Goal: Navigation & Orientation: Find specific page/section

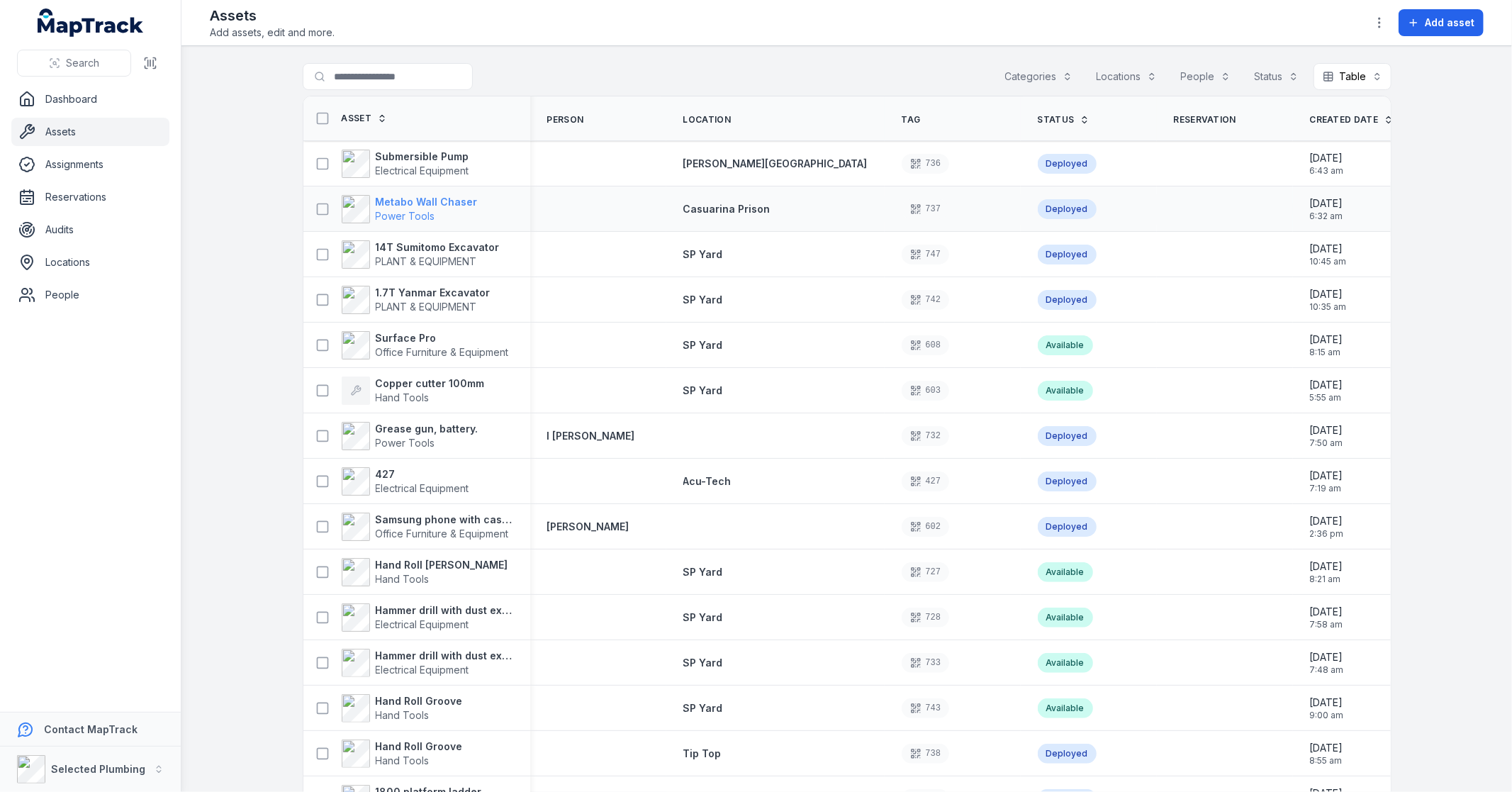
click at [436, 214] on span "Power Tools" at bounding box center [427, 217] width 102 height 15
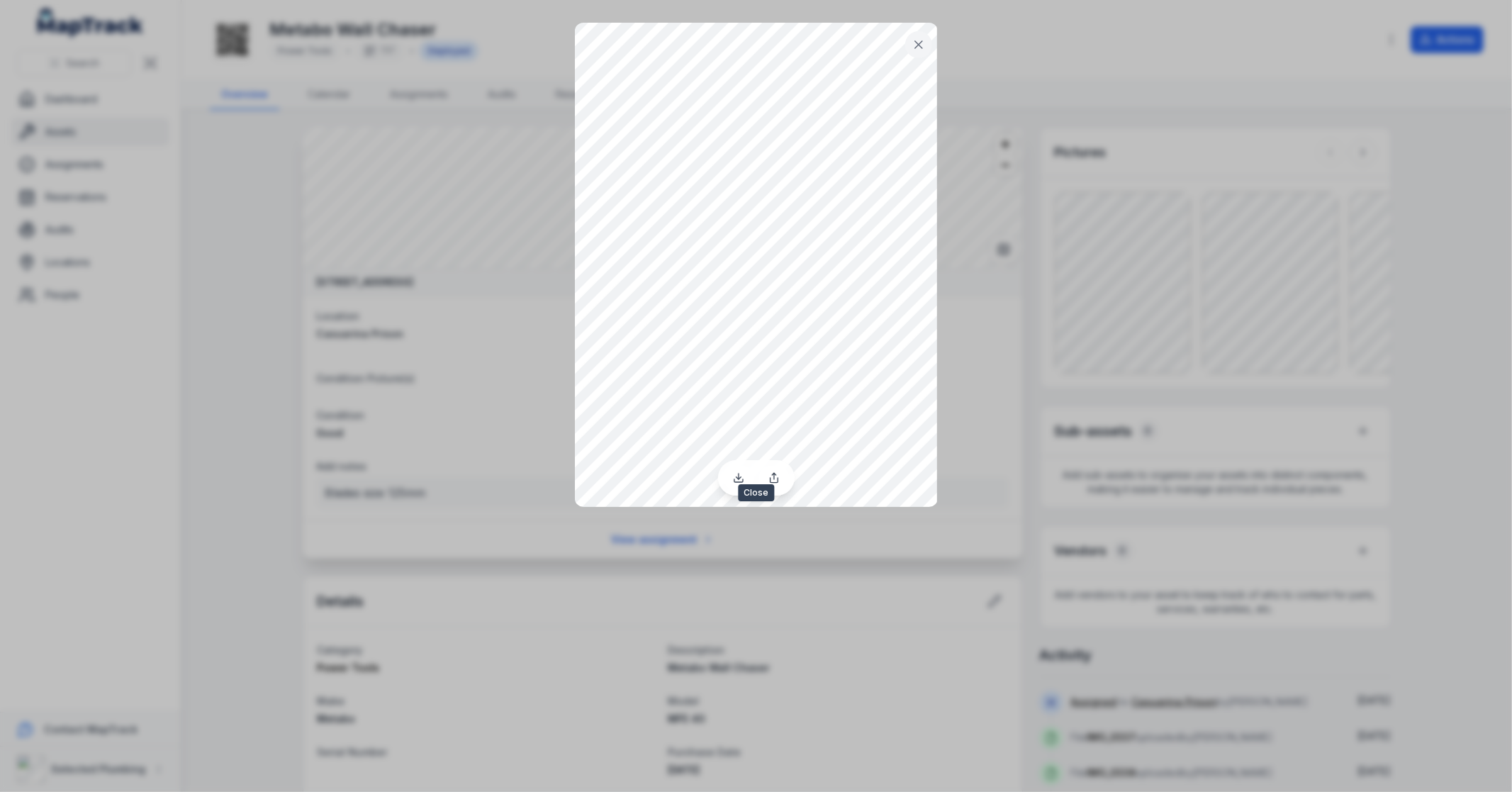
click at [919, 47] on icon at bounding box center [919, 45] width 15 height 15
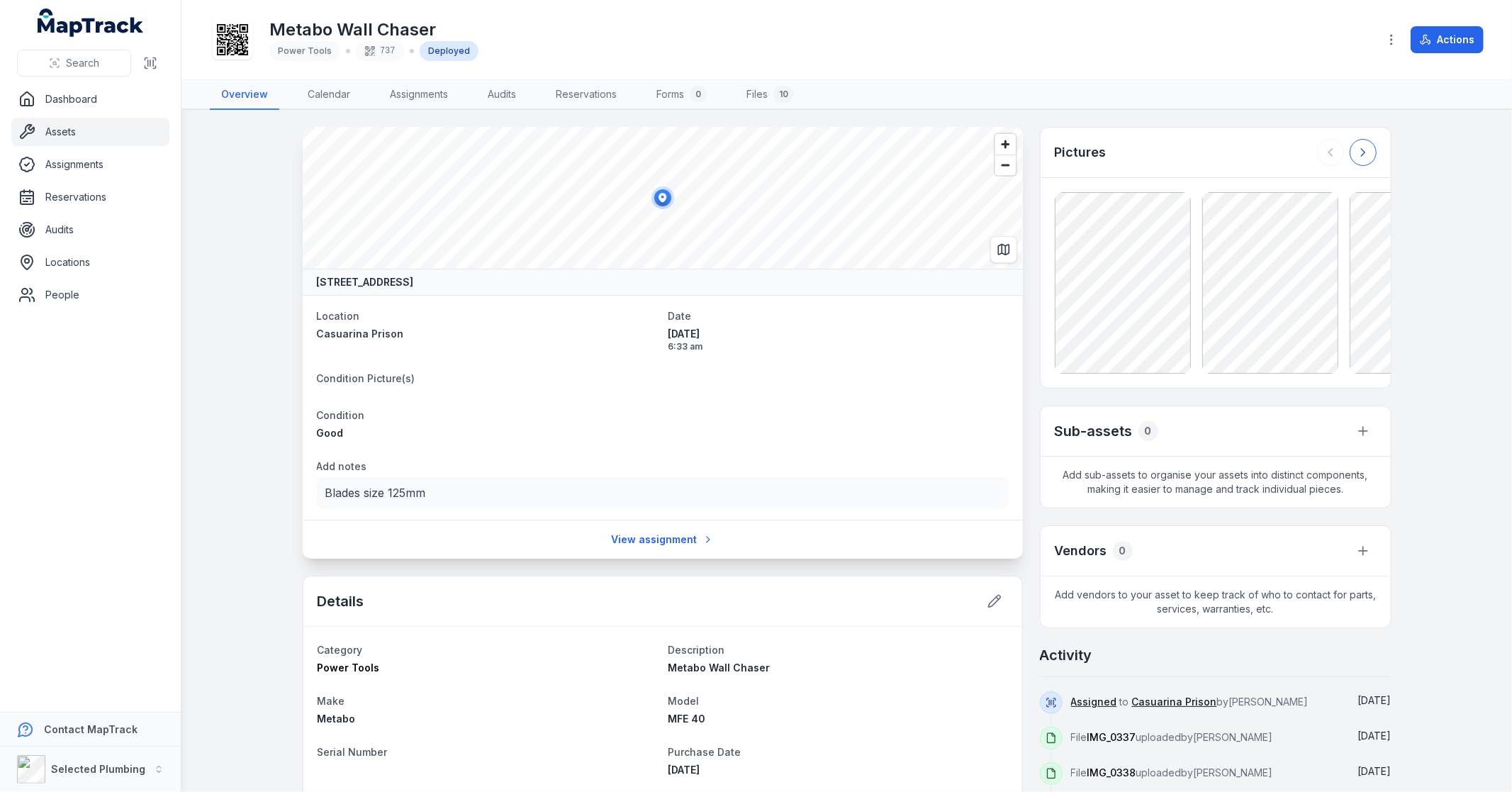
click at [1356, 148] on icon at bounding box center [1363, 153] width 15 height 15
click at [1356, 148] on div at bounding box center [1347, 152] width 60 height 27
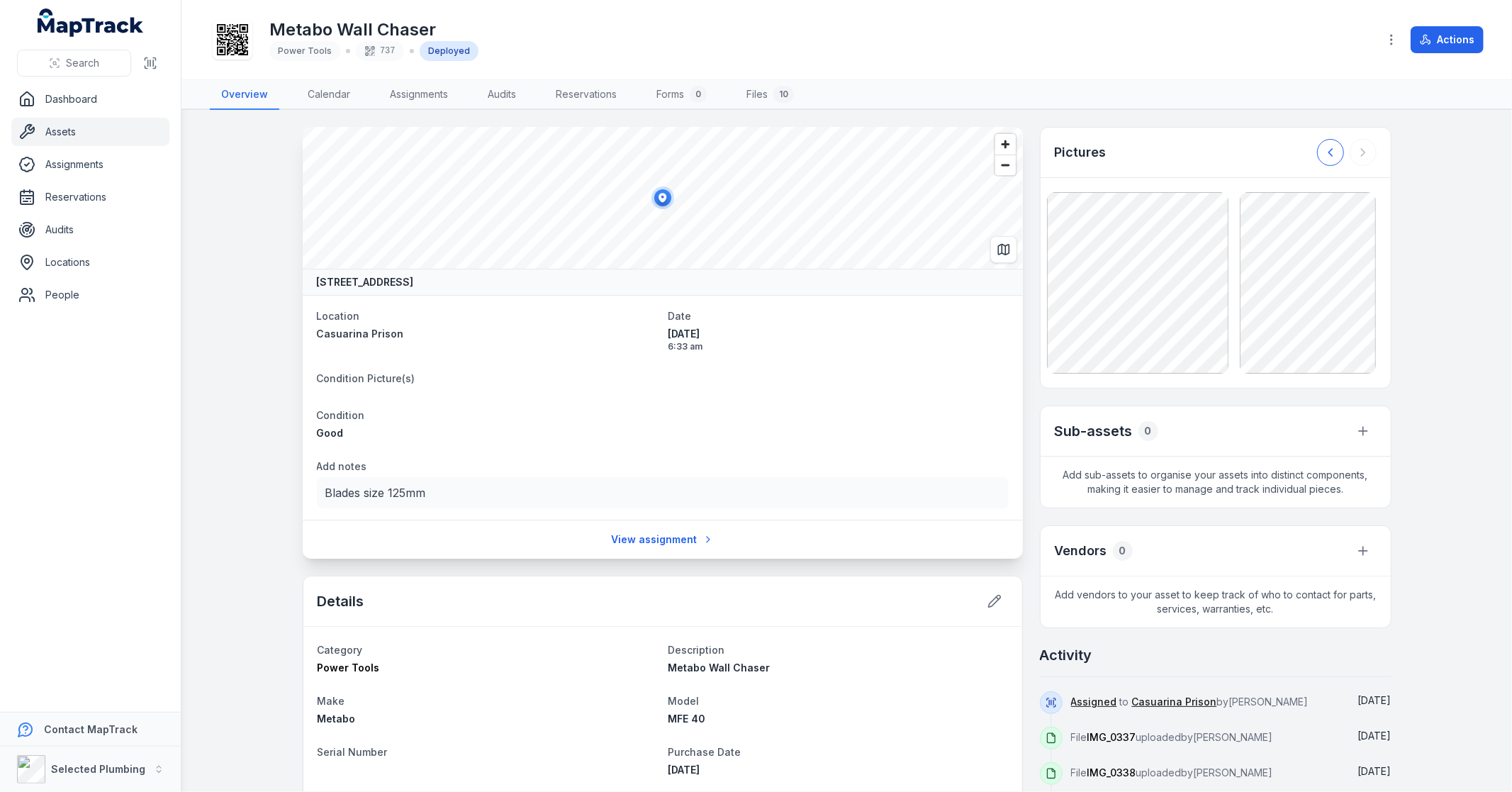
click at [1327, 158] on icon at bounding box center [1331, 153] width 15 height 15
click at [1324, 158] on icon at bounding box center [1331, 153] width 15 height 15
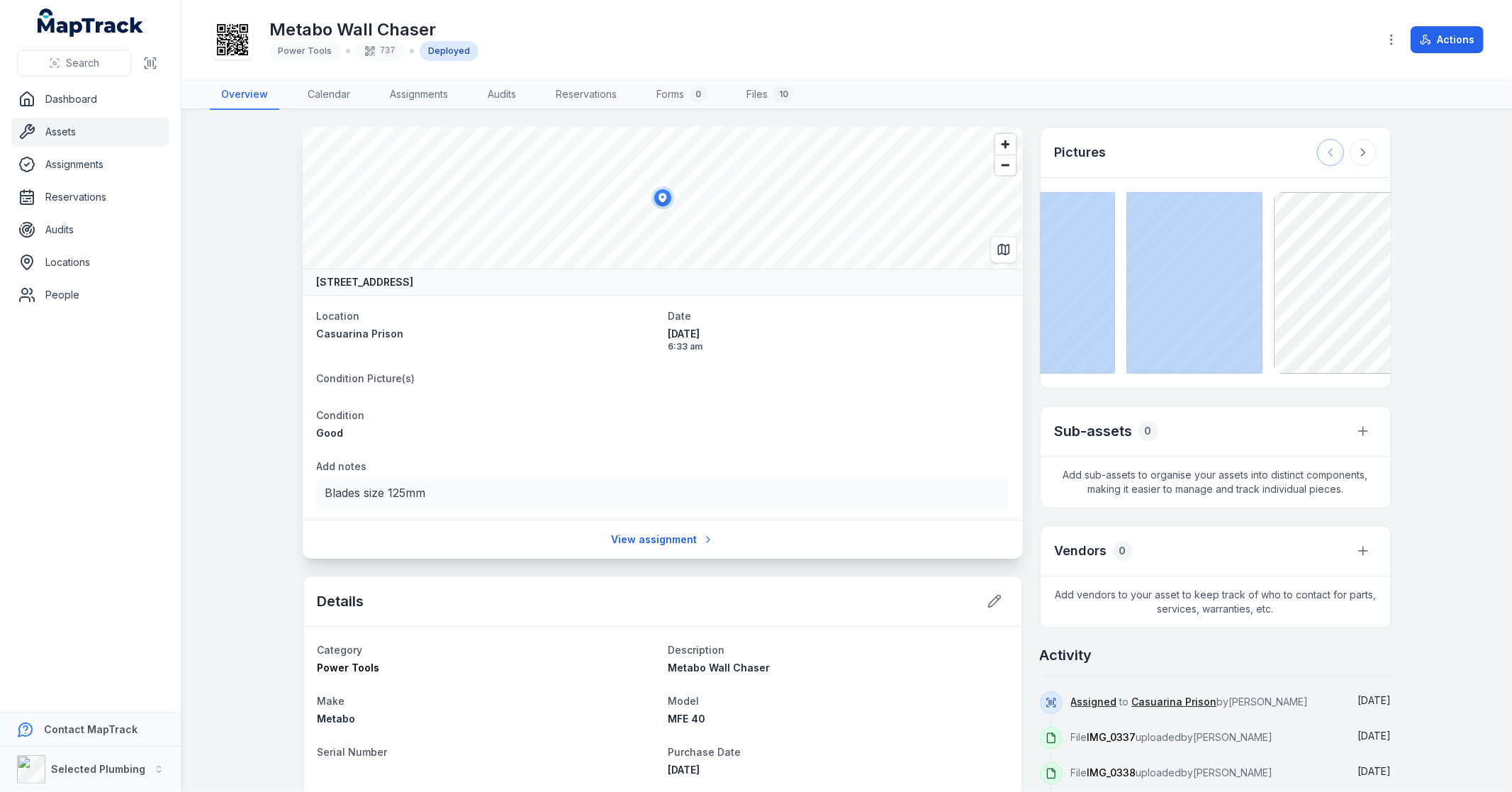
click at [1324, 158] on div at bounding box center [1347, 152] width 60 height 27
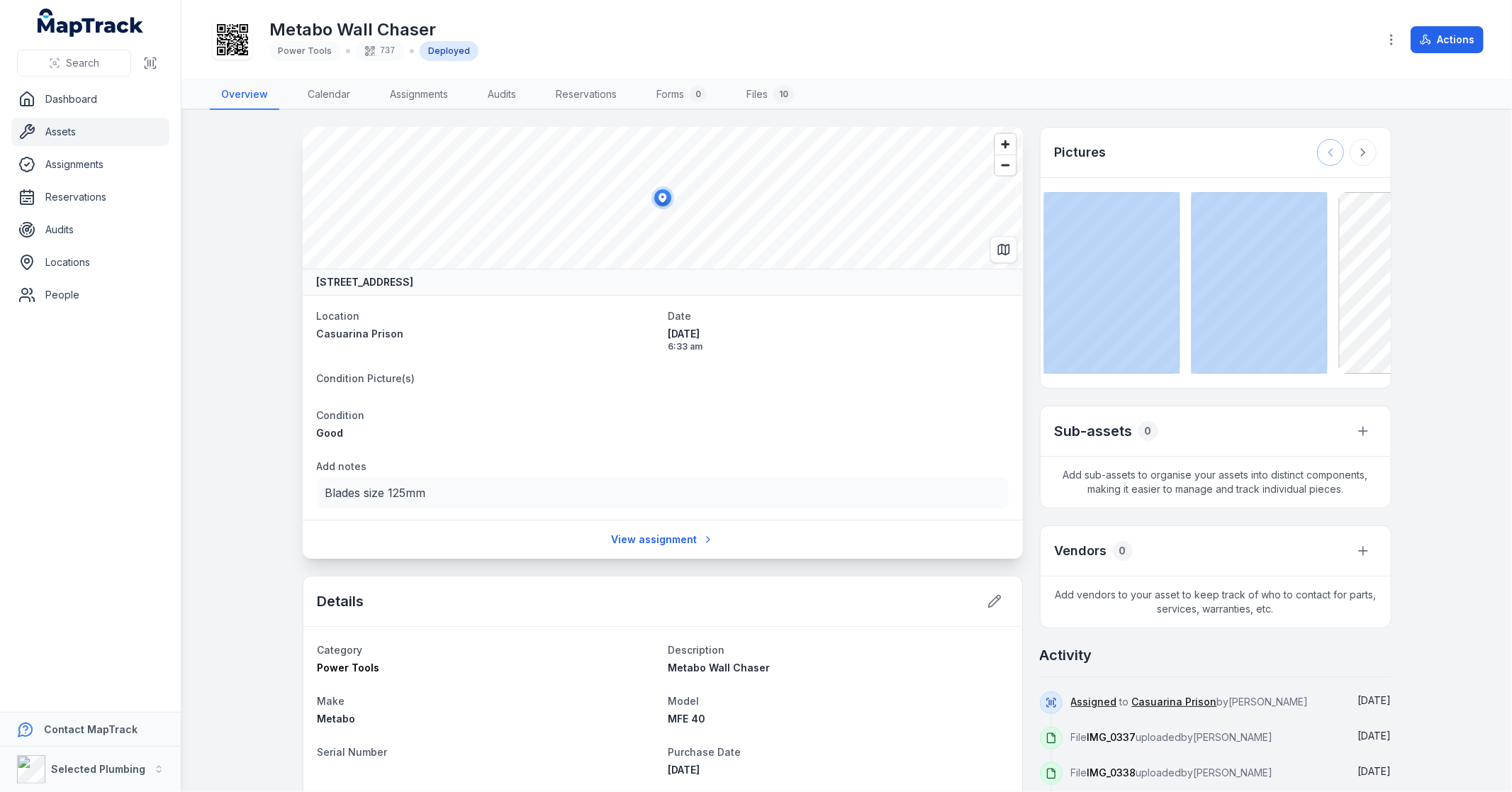
click at [1324, 158] on div at bounding box center [1347, 152] width 60 height 27
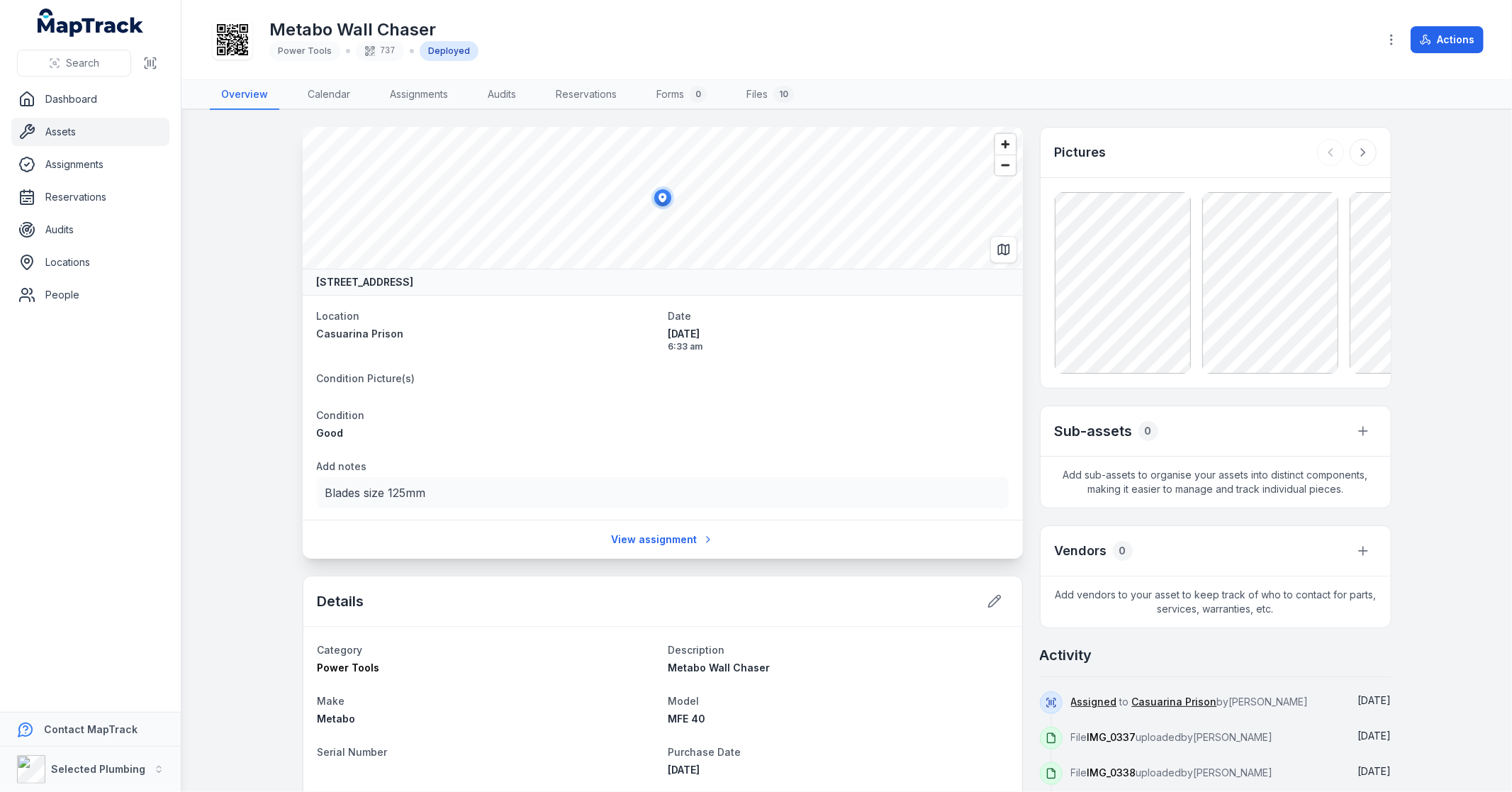
click at [1331, 156] on div at bounding box center [1347, 152] width 60 height 27
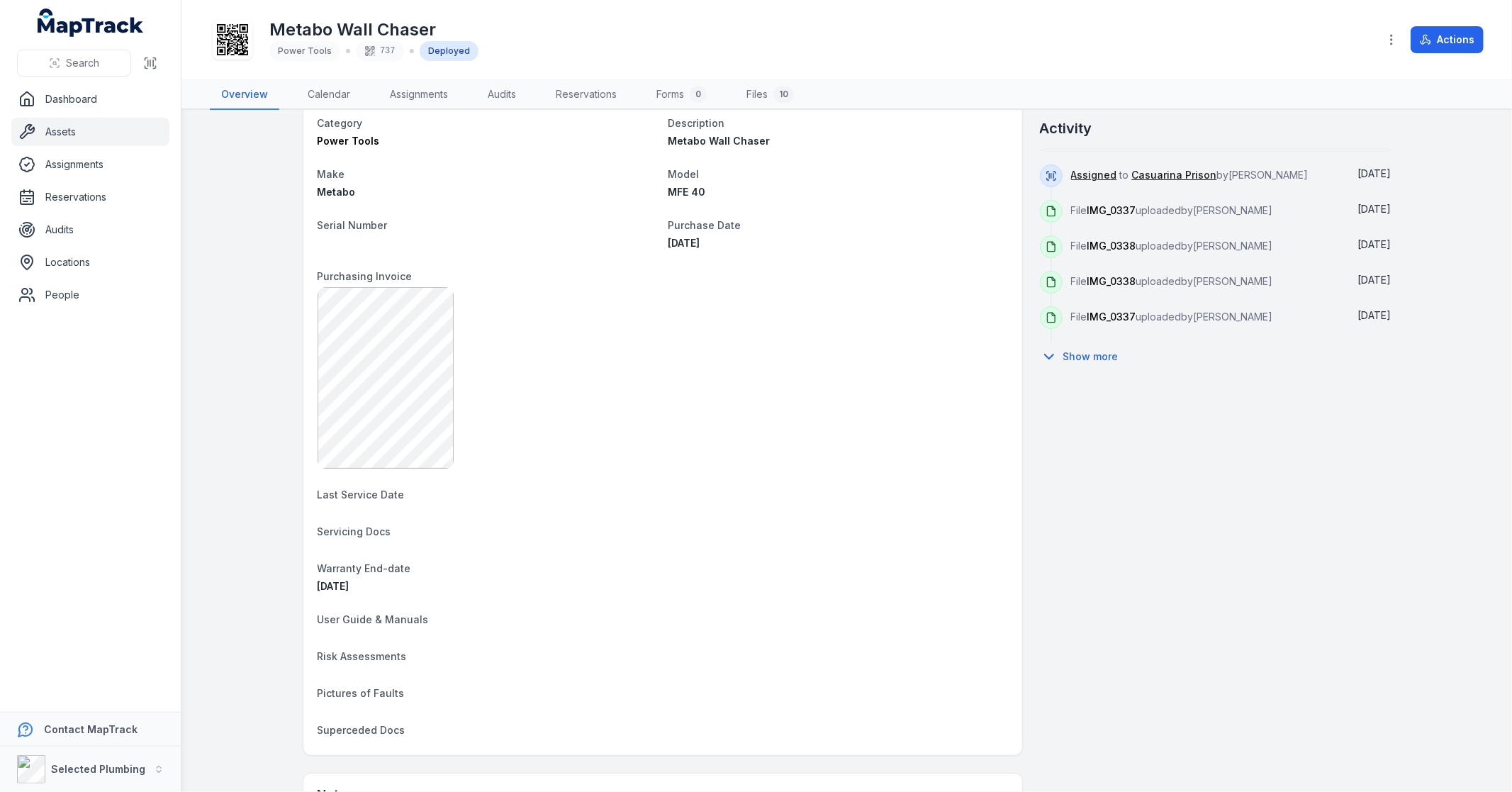
scroll to position [338, 0]
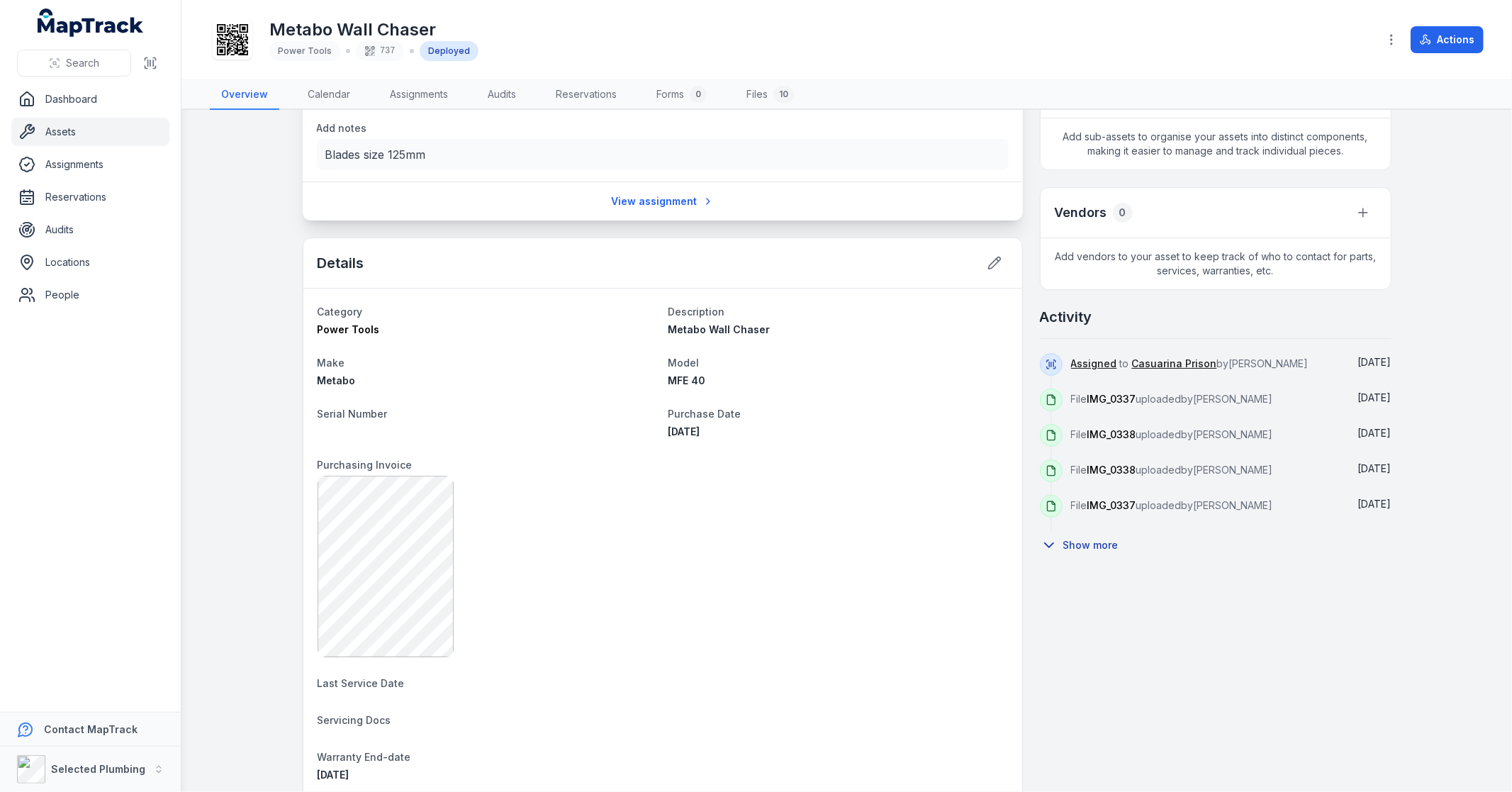
click at [1069, 545] on button "Show more" at bounding box center [1083, 545] width 88 height 30
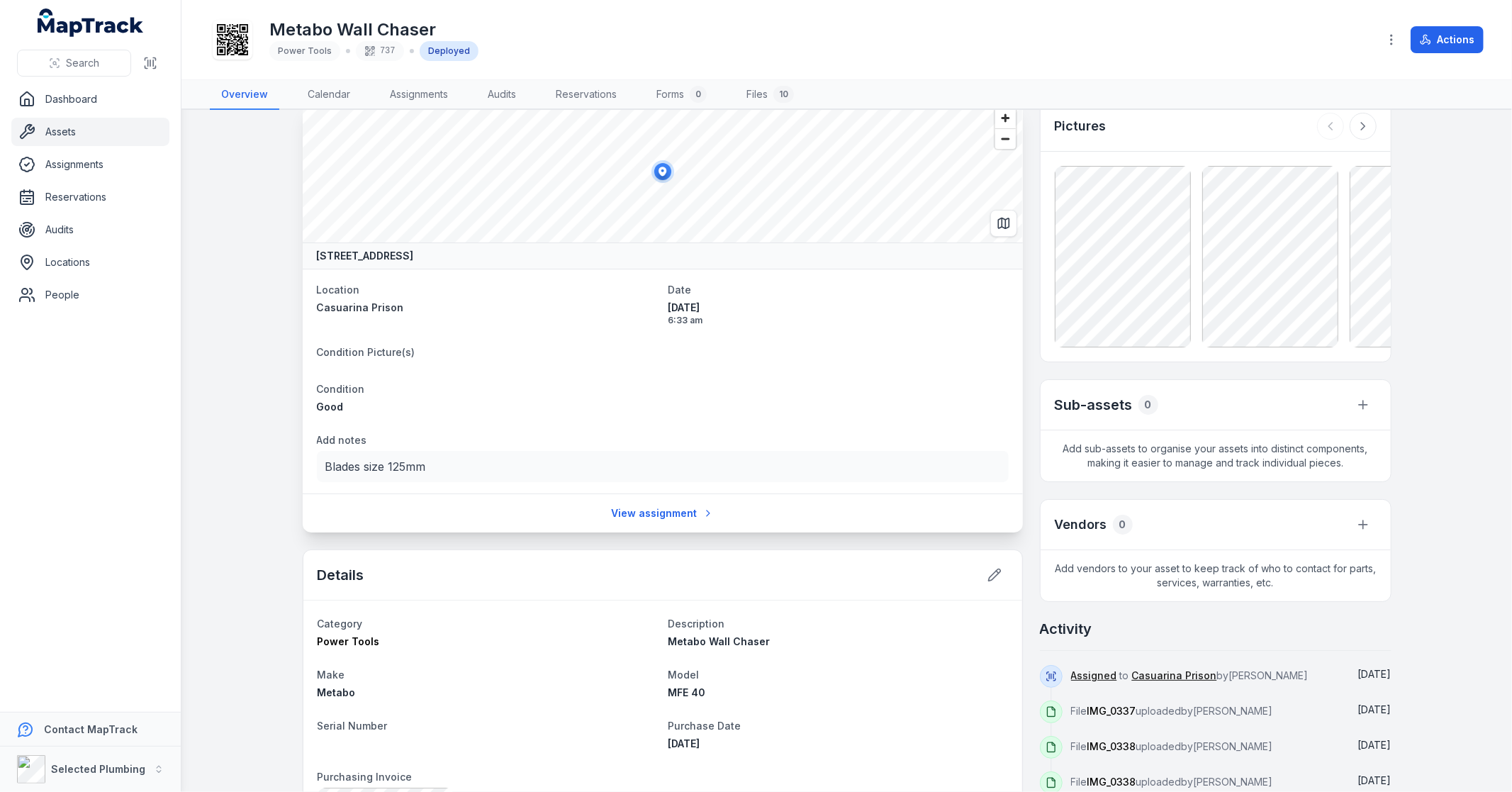
scroll to position [23, 0]
click at [783, 95] on div "10" at bounding box center [784, 94] width 20 height 17
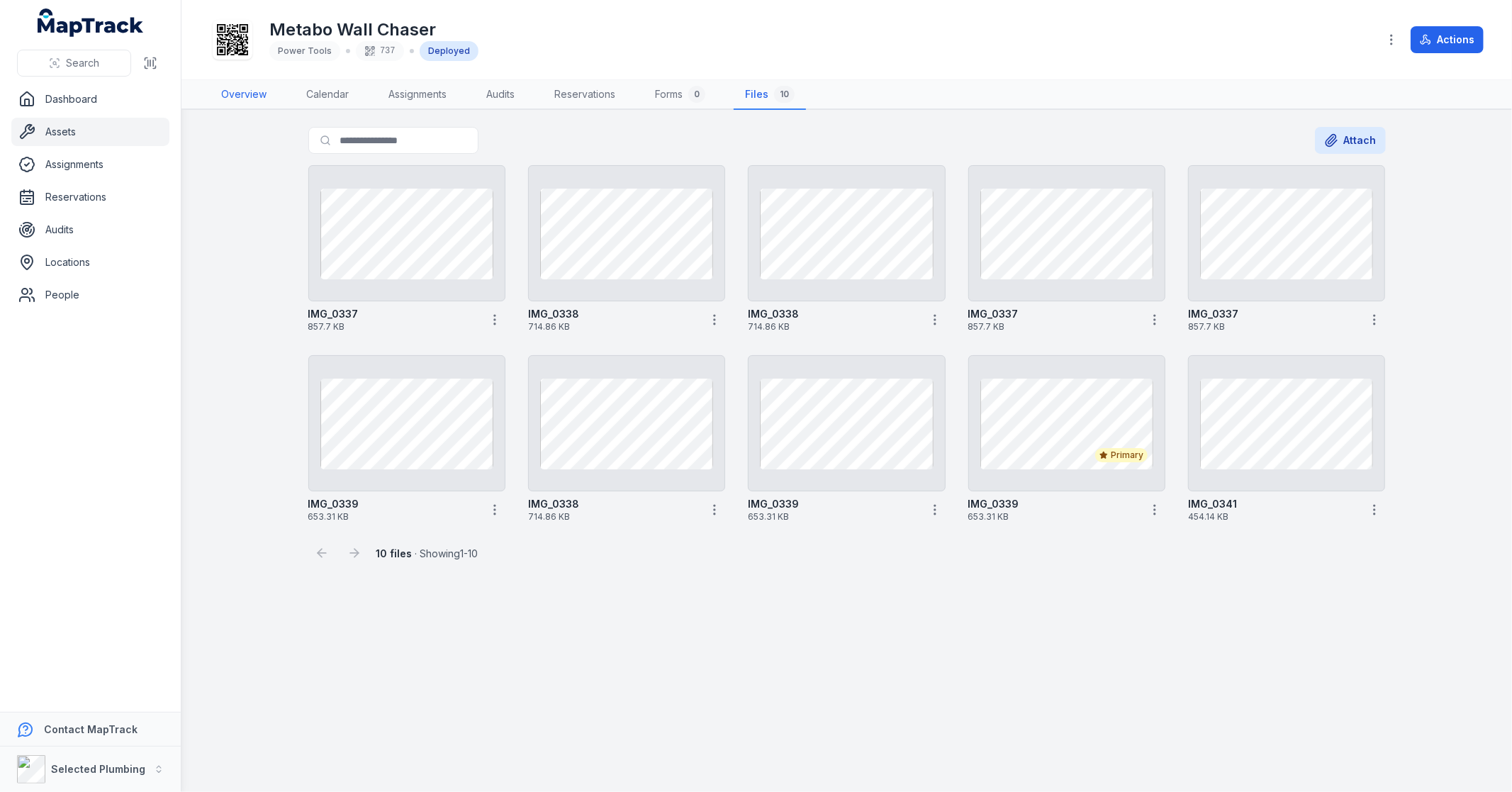
click at [230, 92] on link "Overview" at bounding box center [244, 95] width 68 height 30
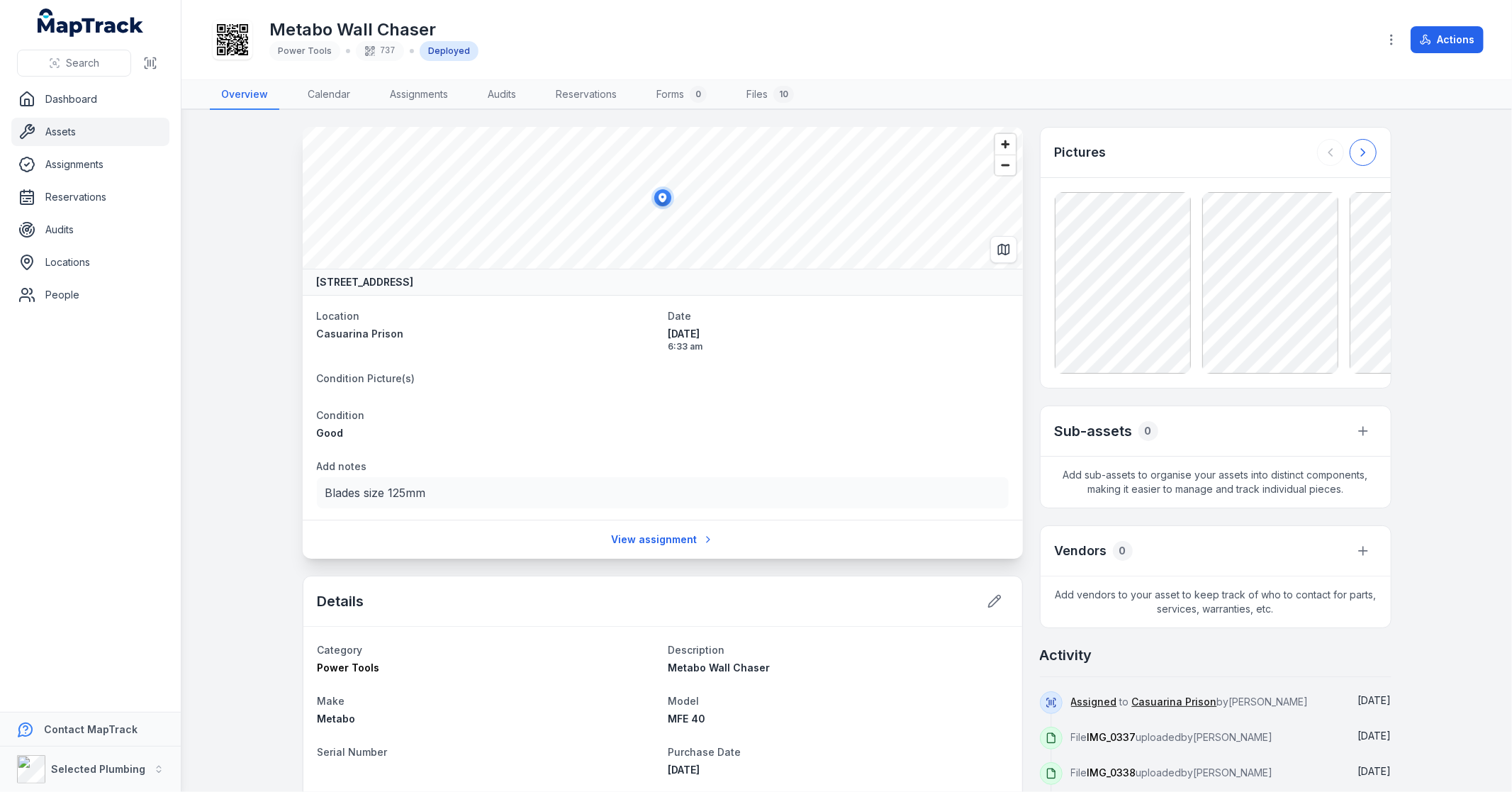
click at [1363, 154] on icon at bounding box center [1363, 153] width 15 height 15
click at [1362, 148] on icon at bounding box center [1363, 153] width 15 height 15
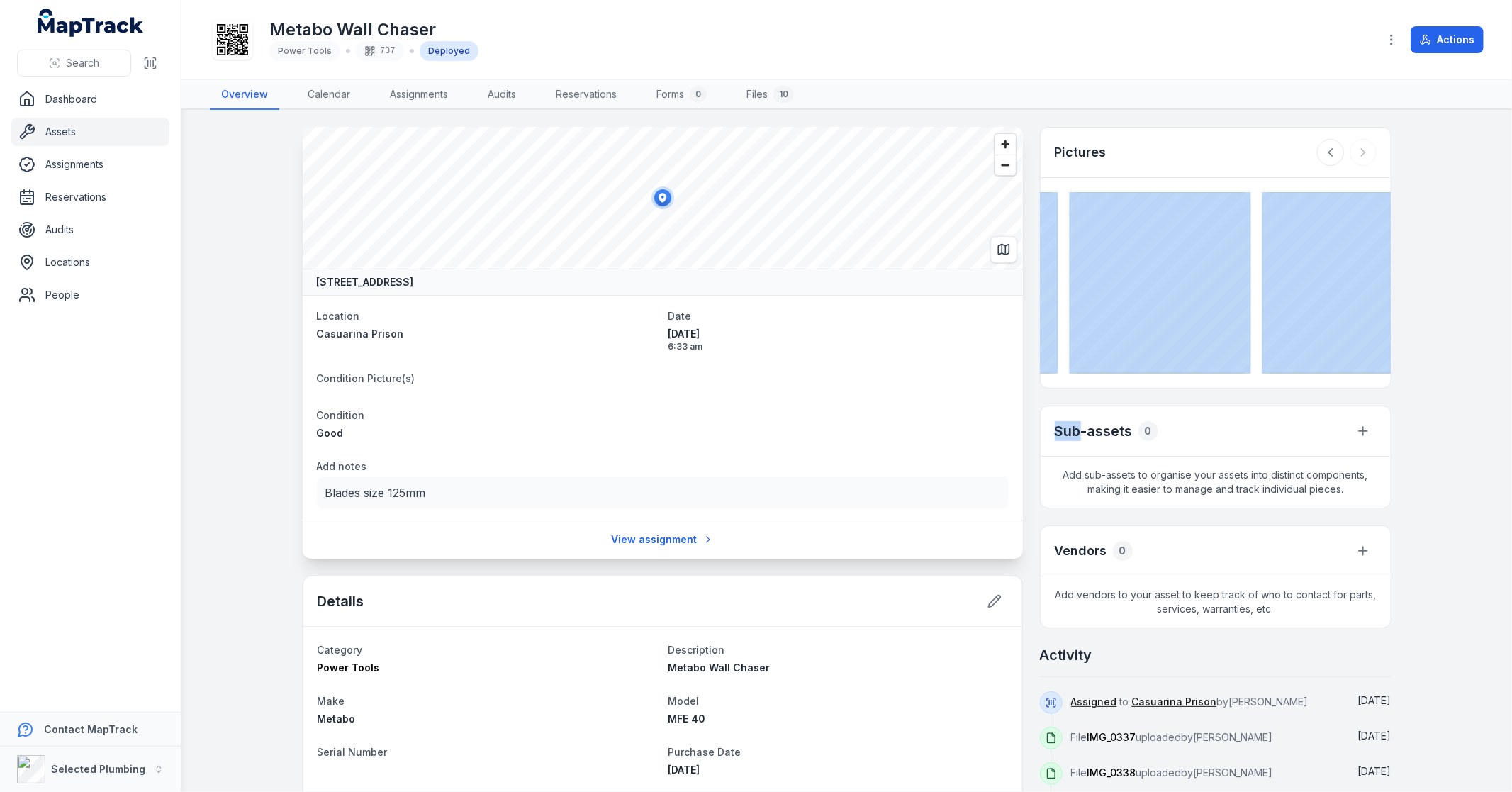
click at [1362, 148] on div at bounding box center [1347, 152] width 60 height 27
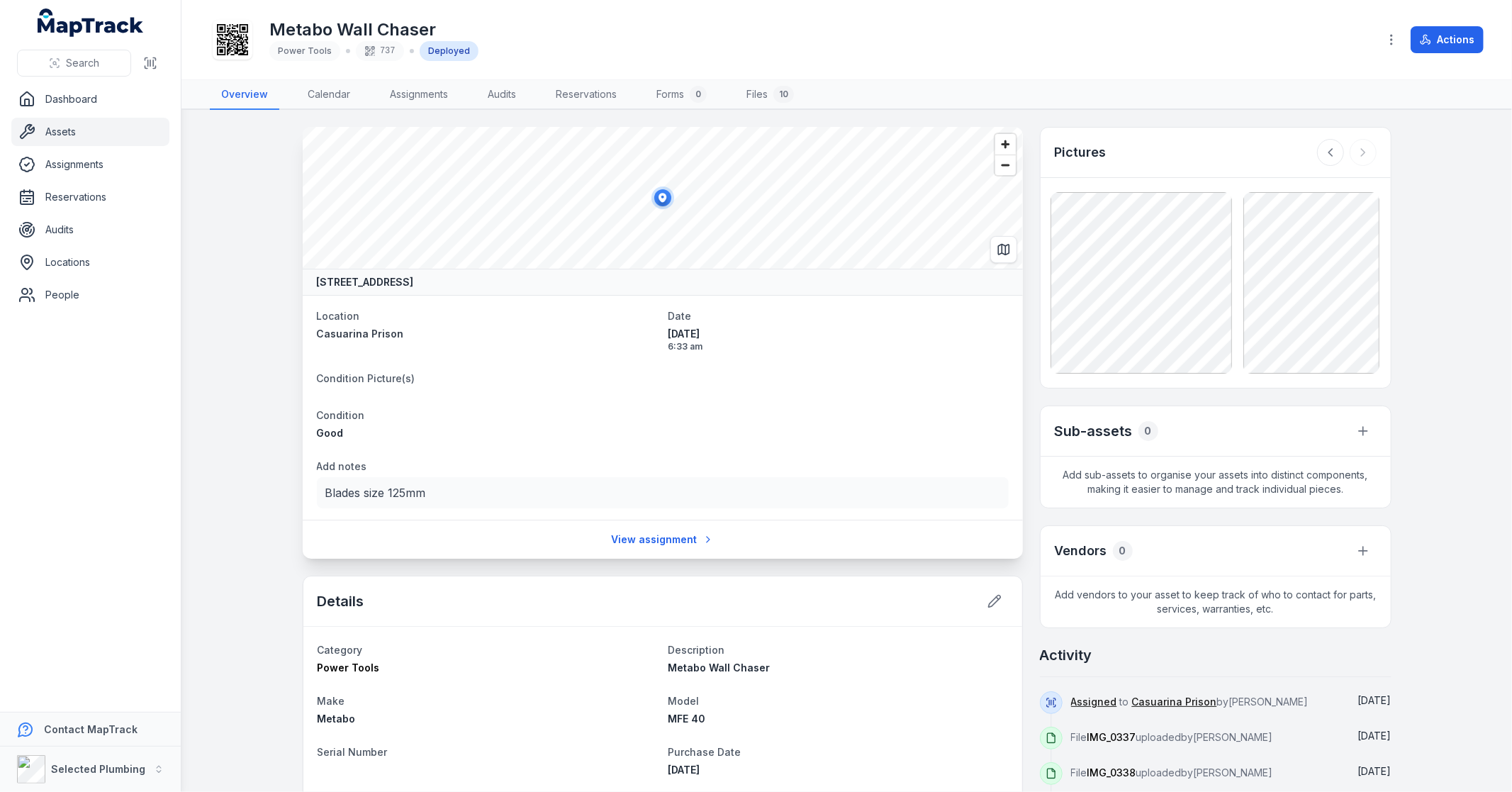
click at [1362, 148] on div at bounding box center [1347, 152] width 60 height 27
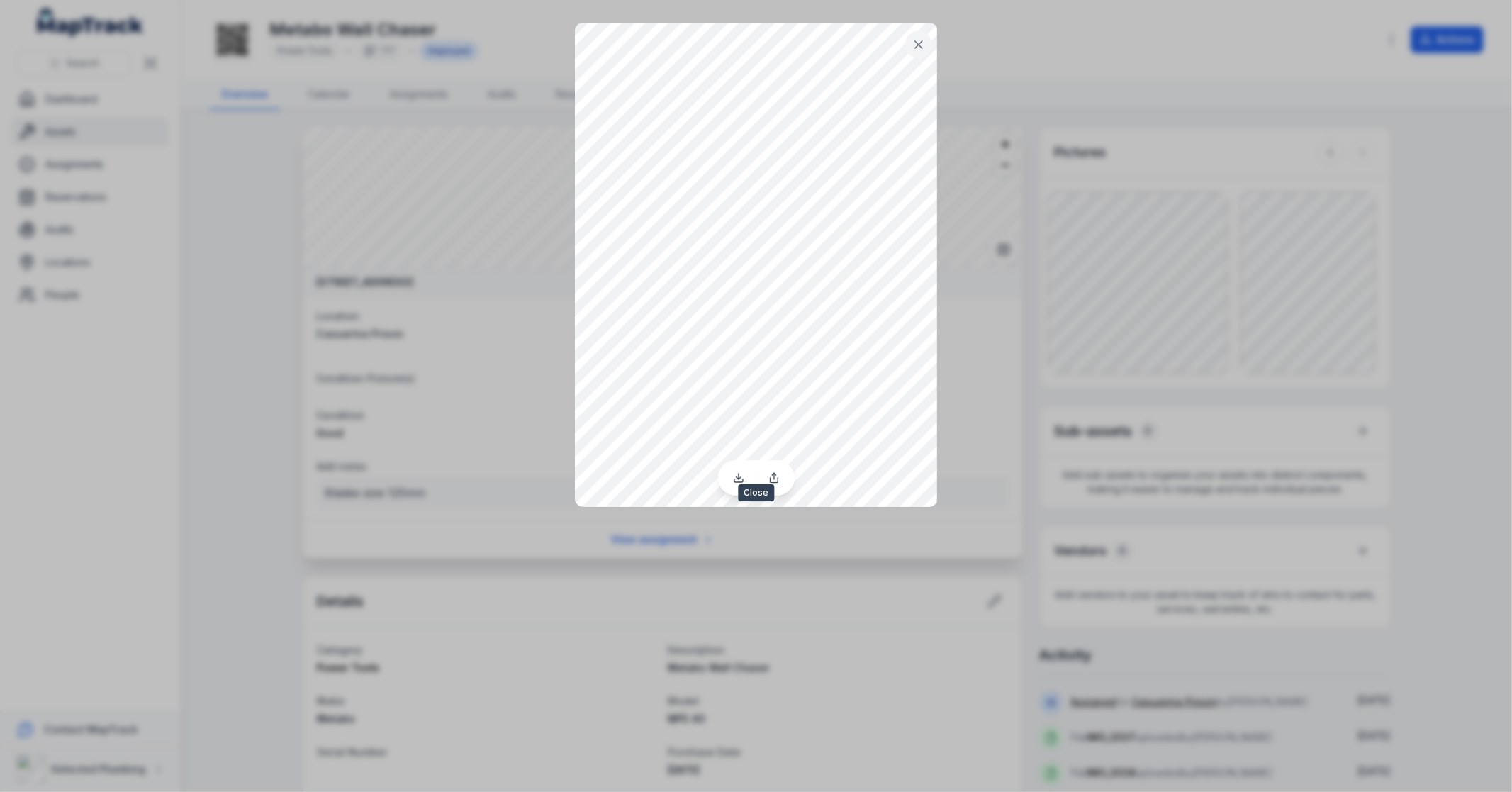
click at [922, 43] on icon at bounding box center [919, 45] width 15 height 15
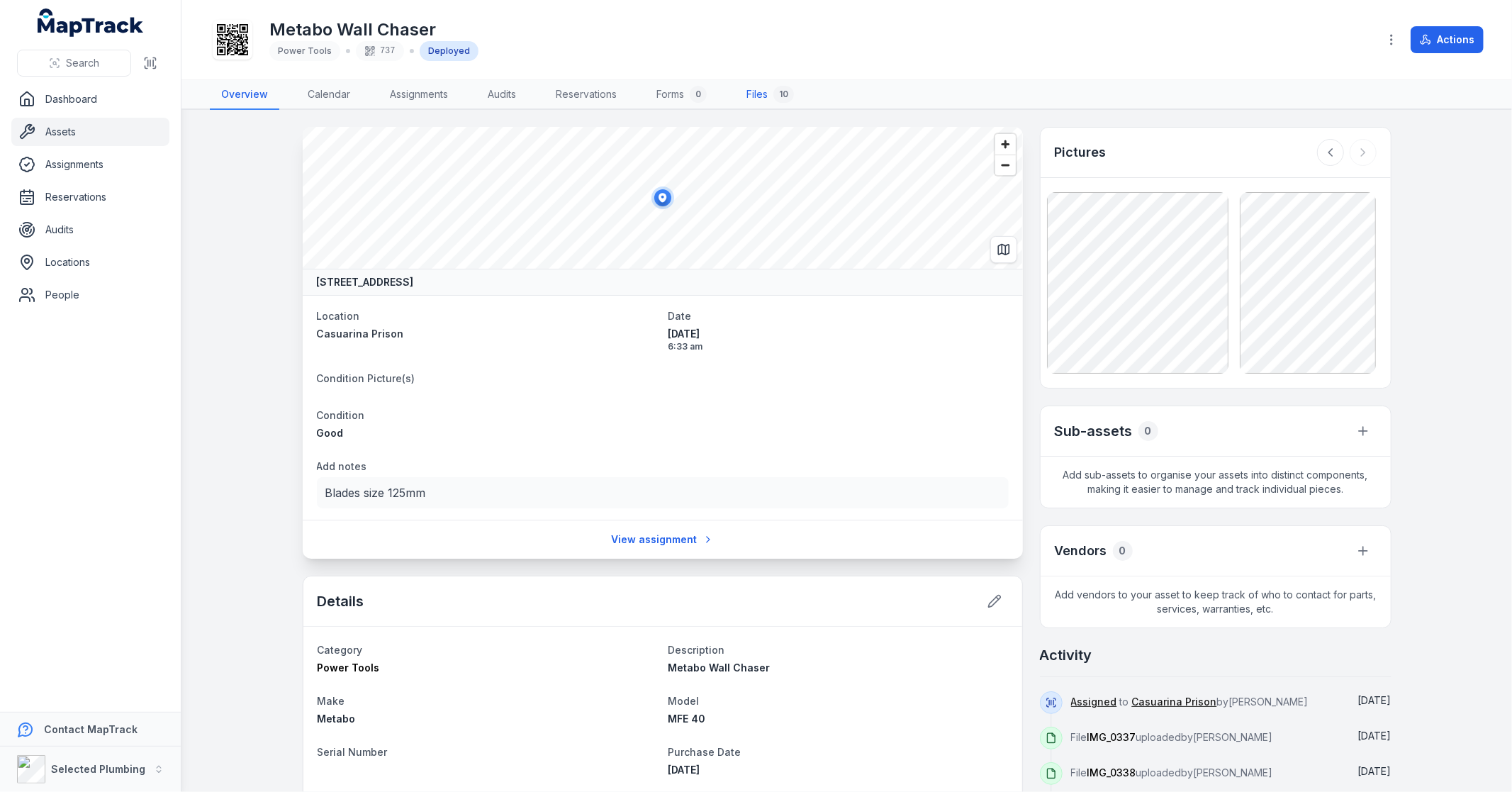
click at [783, 95] on div "10" at bounding box center [784, 94] width 20 height 17
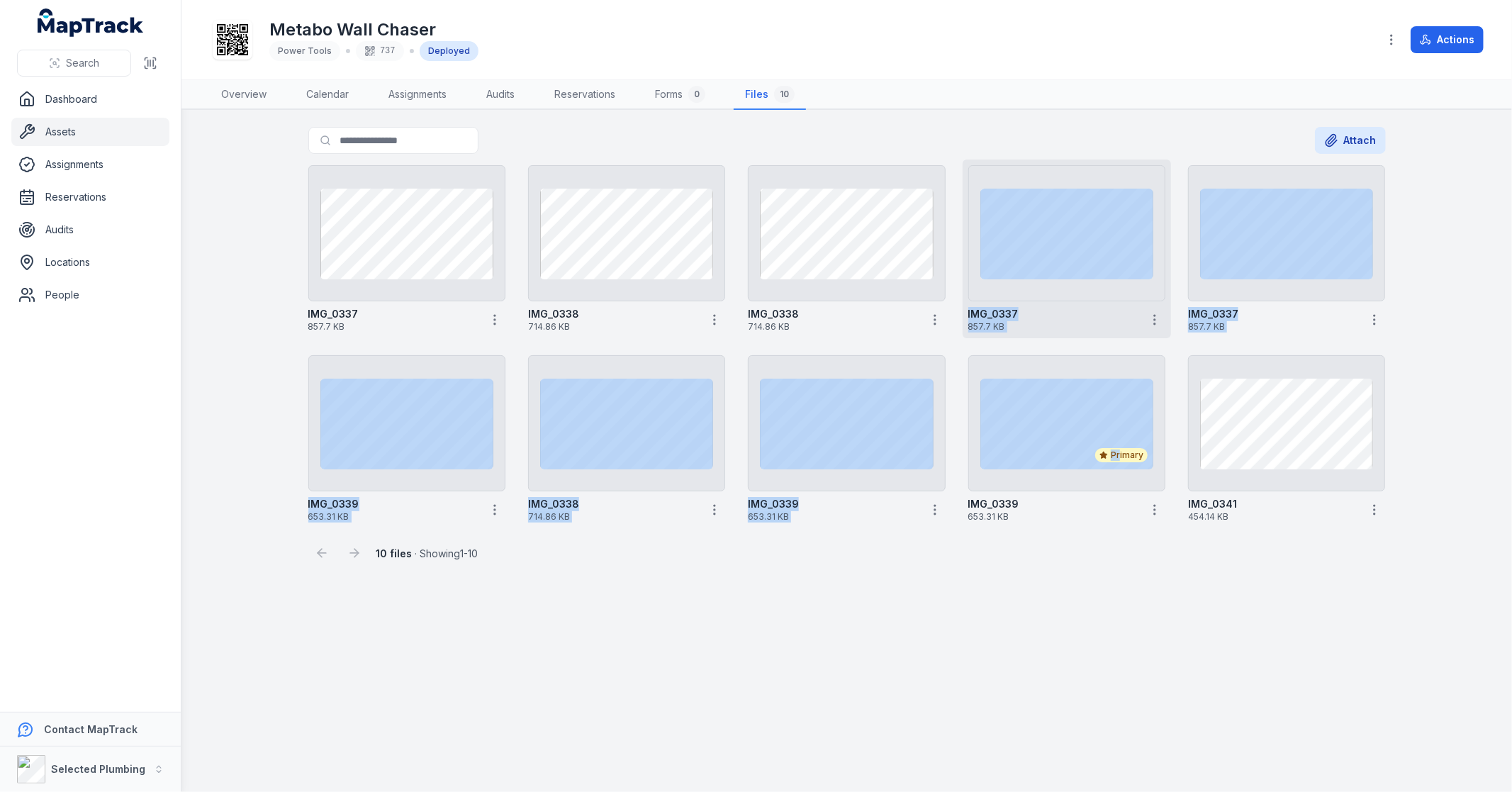
click at [1076, 268] on div "IMG_0337 857.7 KB IMG_0338 714.86 KB IMG_0338 714.86 KB IMG_0337 857.7 KB IMG_0…" at bounding box center [847, 343] width 1089 height 369
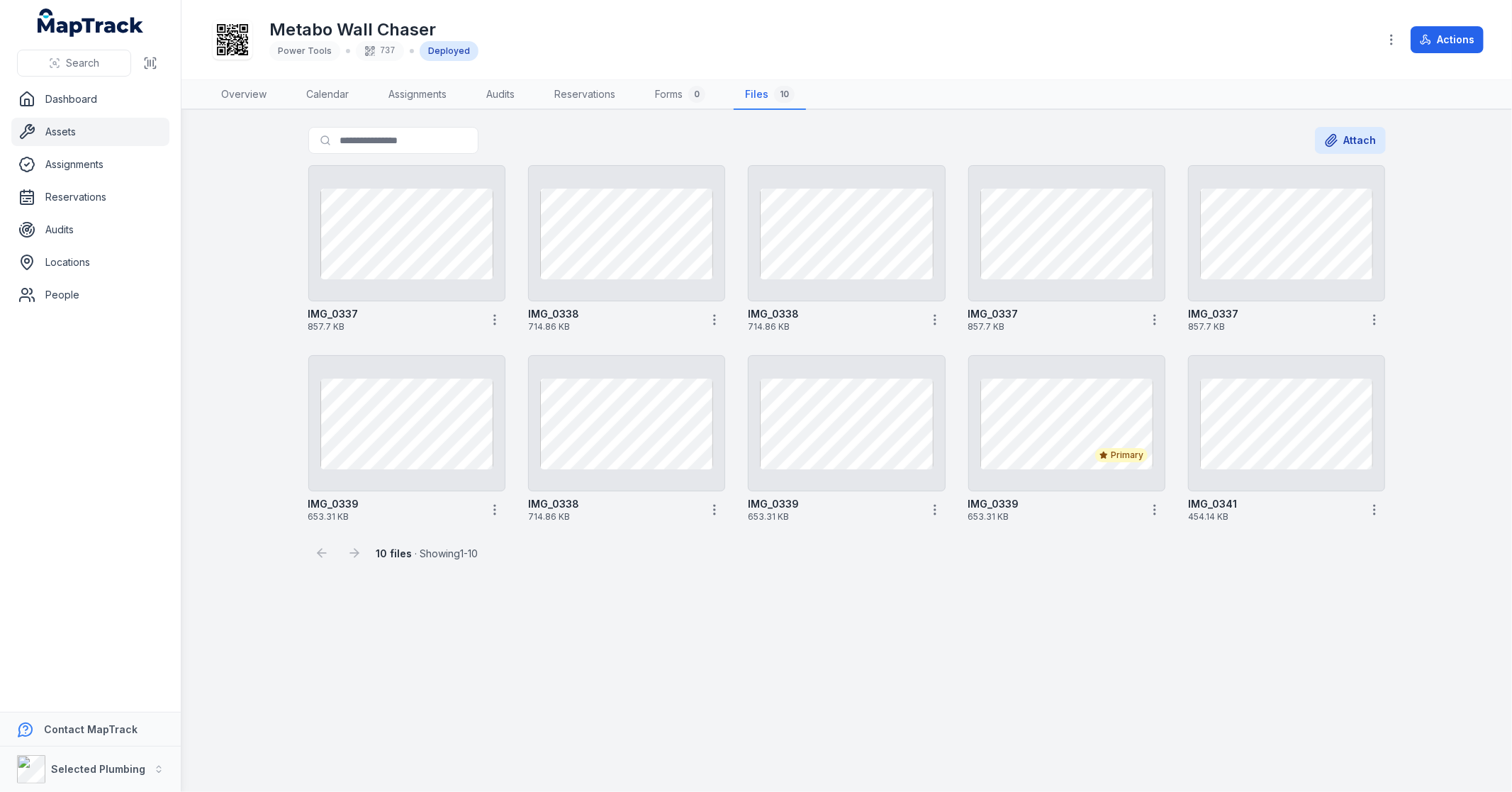
drag, startPoint x: 1026, startPoint y: 682, endPoint x: 1029, endPoint y: 651, distance: 31.1
click at [1028, 682] on main "Search for files Attach IMG_0337 857.7 KB IMG_0338 714.86 KB IMG_0338 714.86 KB…" at bounding box center [847, 451] width 1330 height 682
click at [242, 96] on link "Overview" at bounding box center [244, 95] width 68 height 30
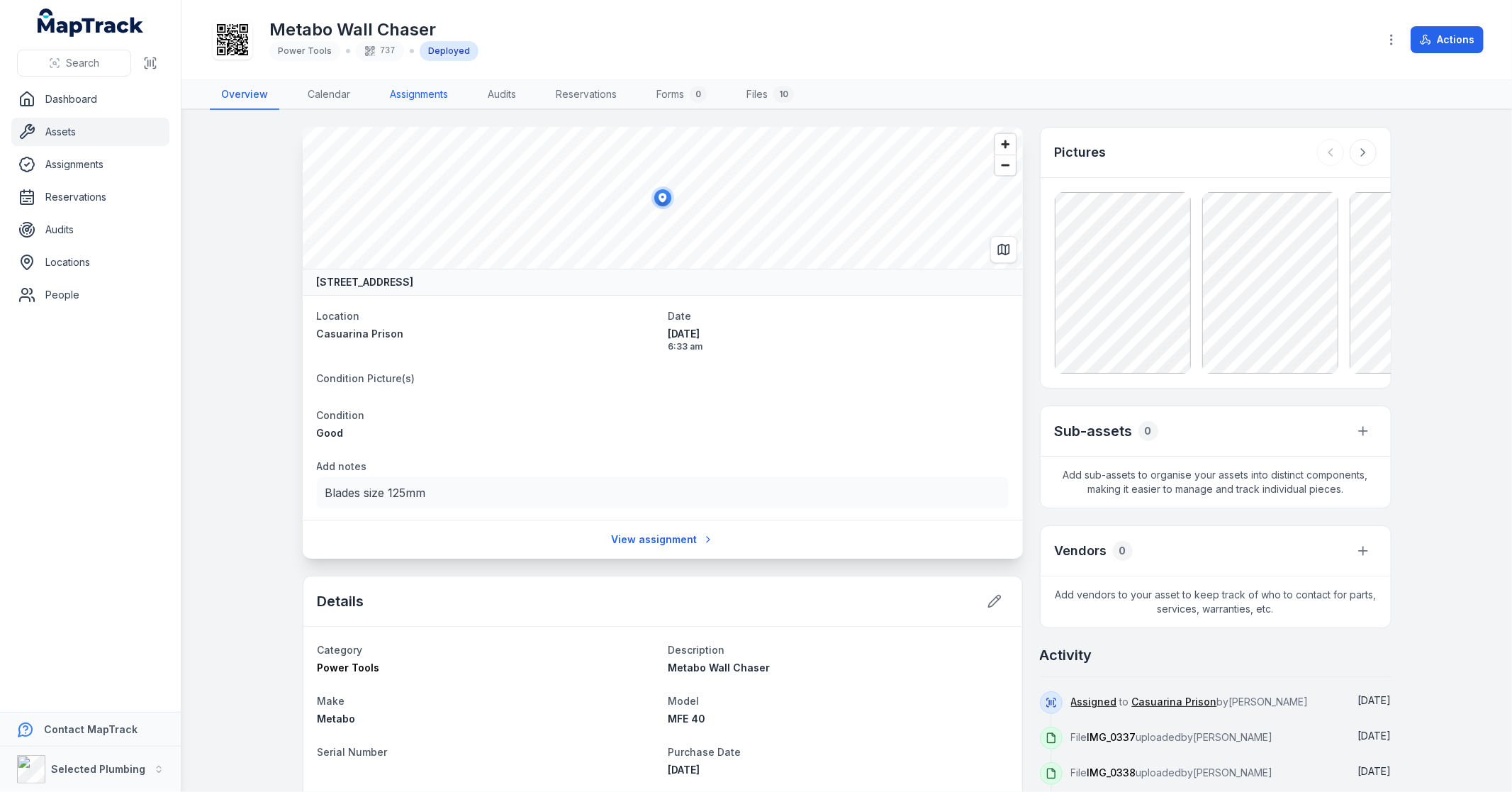
click at [409, 96] on link "Assignments" at bounding box center [419, 95] width 81 height 30
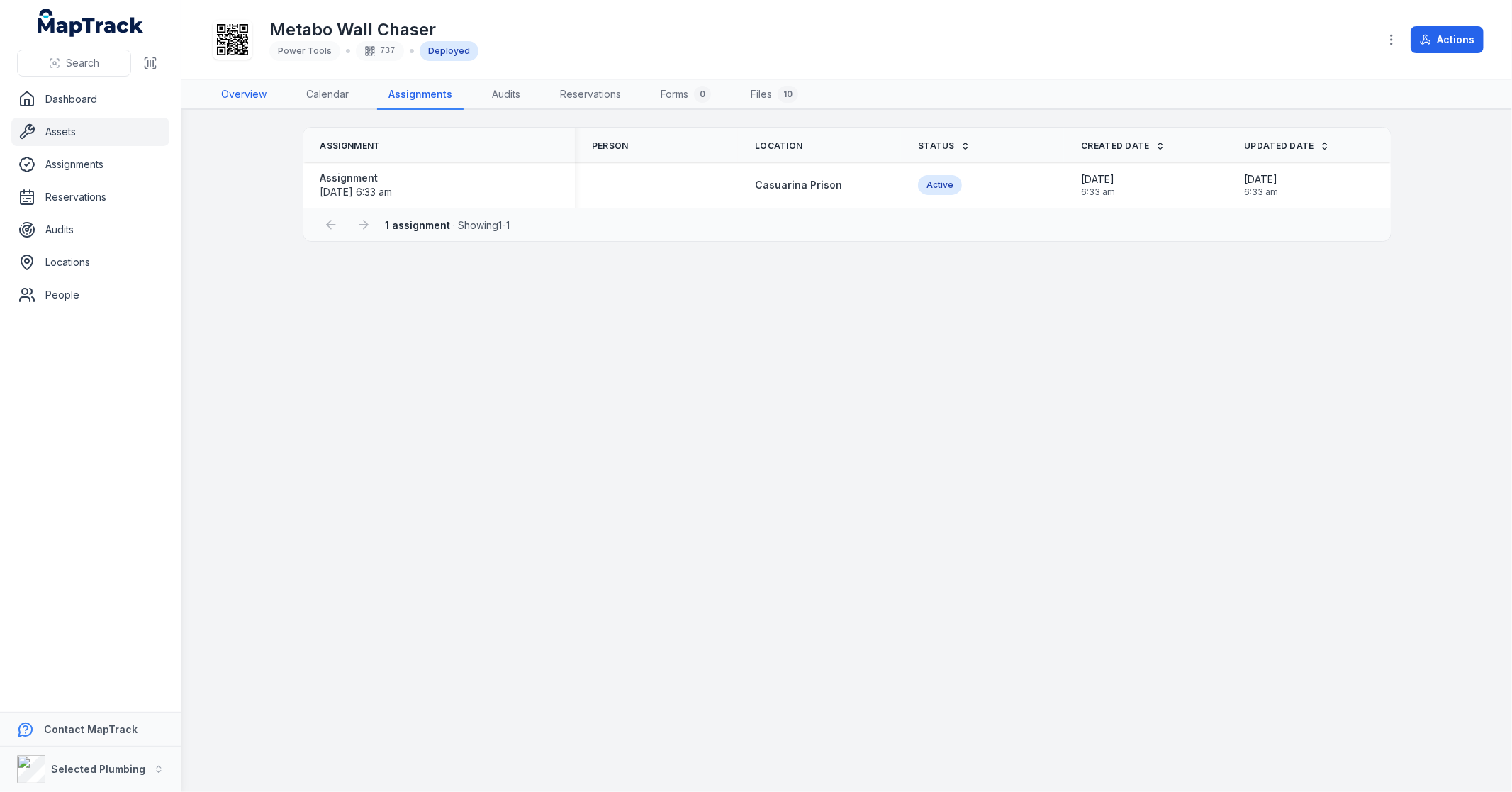
click at [240, 91] on link "Overview" at bounding box center [244, 95] width 68 height 30
